Goal: Task Accomplishment & Management: Complete application form

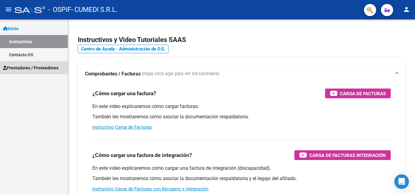
click at [23, 66] on span "Prestadores / Proveedores" at bounding box center [30, 67] width 55 height 7
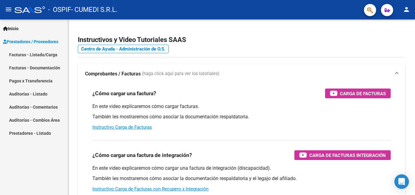
click at [30, 55] on link "Facturas - Listado/Carga" at bounding box center [34, 54] width 68 height 13
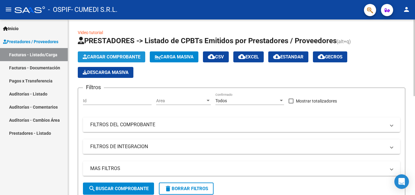
click at [109, 53] on button "Cargar Comprobante" at bounding box center [111, 56] width 67 height 11
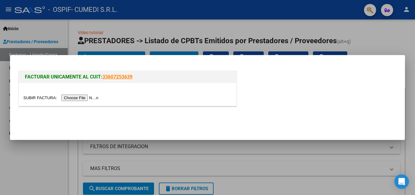
click at [69, 99] on input "file" at bounding box center [61, 97] width 77 height 6
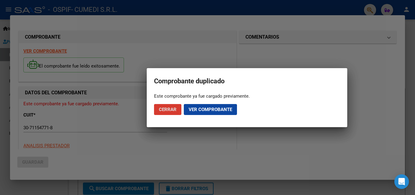
click at [202, 110] on span "Ver comprobante" at bounding box center [210, 109] width 43 height 5
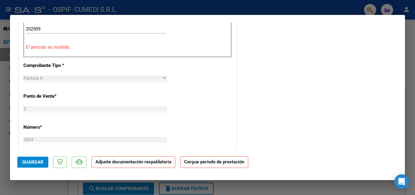
scroll to position [121, 0]
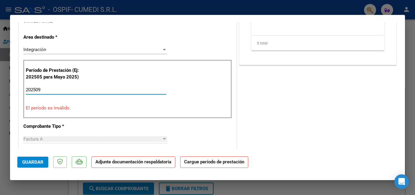
click at [60, 90] on input "202509" at bounding box center [96, 89] width 140 height 5
type input "202509"
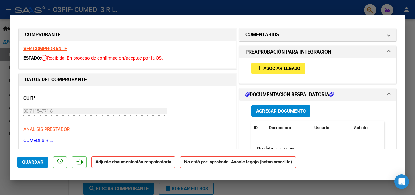
scroll to position [0, 0]
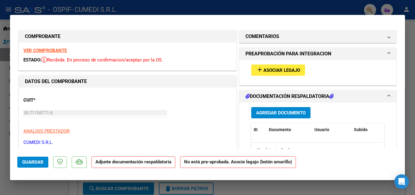
click at [286, 66] on button "add Asociar Legajo" at bounding box center [278, 69] width 54 height 11
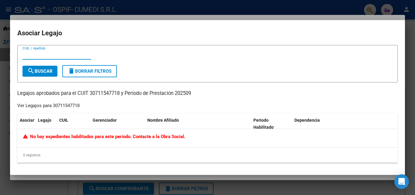
click at [51, 55] on input "CUIL / Apellido" at bounding box center [56, 54] width 69 height 5
type input "[PERSON_NAME]"
click at [29, 65] on div "[PERSON_NAME] CUIL / Apellido" at bounding box center [56, 57] width 69 height 15
click at [29, 67] on mat-icon "search" at bounding box center [30, 70] width 7 height 7
click at [10, 22] on mat-dialog-container "Asociar Legajo [PERSON_NAME] CUIL / Apellido search Buscar delete Borrar Filtro…" at bounding box center [207, 97] width 395 height 155
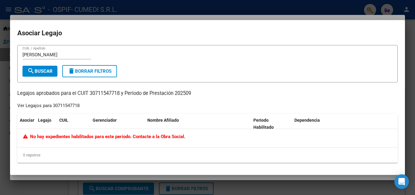
click at [43, 16] on div at bounding box center [207, 97] width 415 height 195
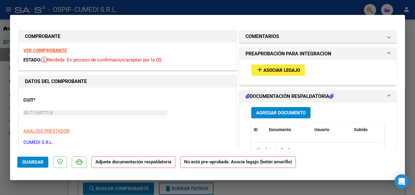
click at [259, 70] on mat-icon "add" at bounding box center [259, 69] width 7 height 7
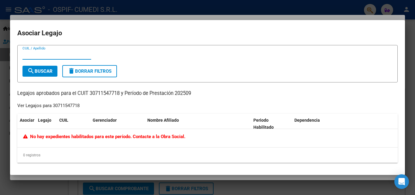
click at [153, 150] on div "0 registros" at bounding box center [207, 154] width 380 height 15
click at [132, 18] on div at bounding box center [207, 97] width 415 height 195
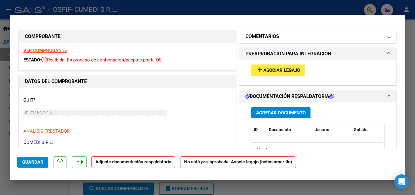
click at [378, 37] on span "COMENTARIOS" at bounding box center [316, 36] width 142 height 7
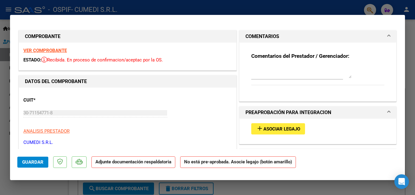
click at [379, 36] on span "COMENTARIOS" at bounding box center [316, 36] width 142 height 7
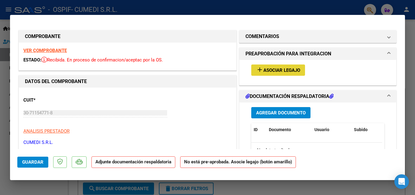
click at [279, 69] on span "Asociar Legajo" at bounding box center [281, 69] width 37 height 5
